Goal: Task Accomplishment & Management: Manage account settings

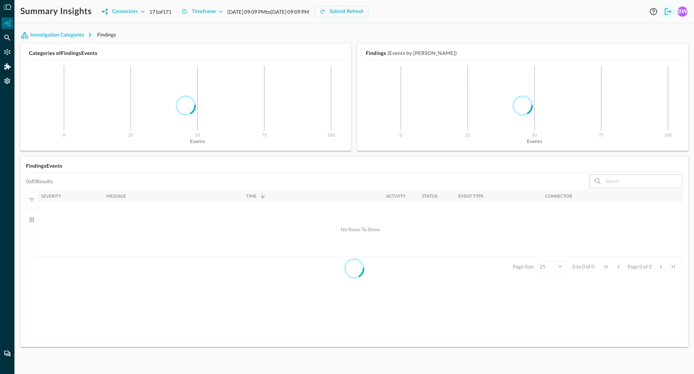
click at [666, 8] on icon "Logout" at bounding box center [668, 11] width 7 height 7
